Goal: Transaction & Acquisition: Purchase product/service

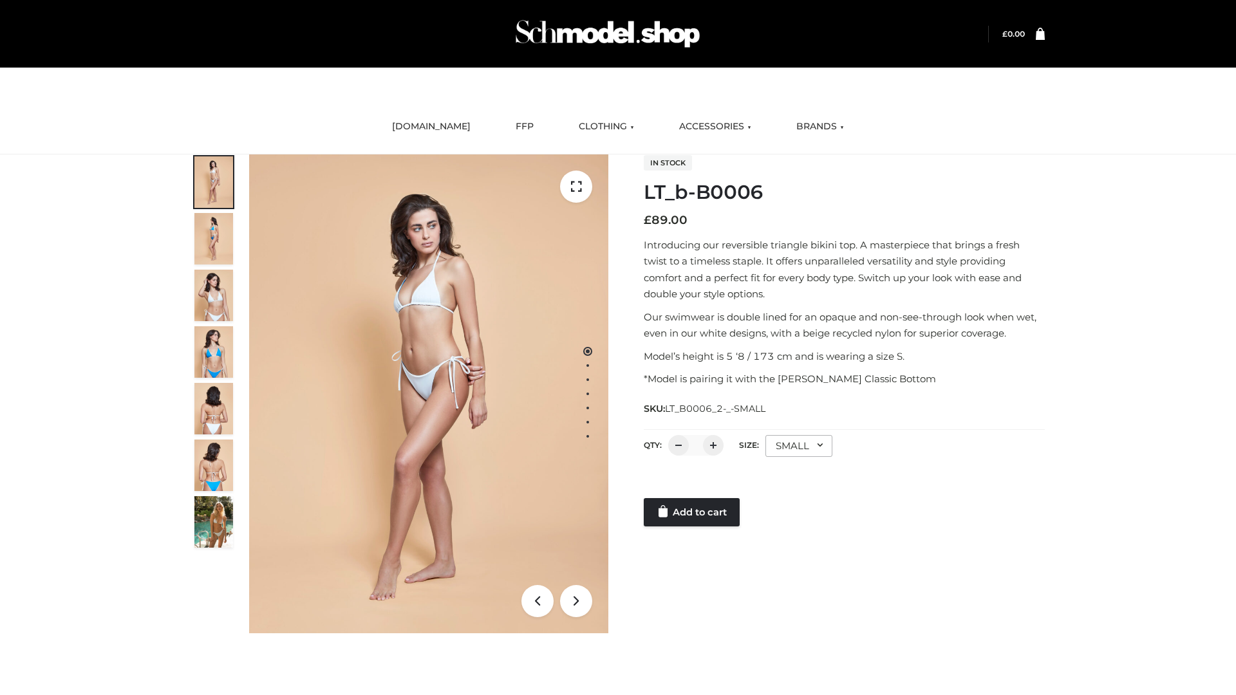
click at [692, 512] on link "Add to cart" at bounding box center [692, 512] width 96 height 28
